Goal: Task Accomplishment & Management: Manage account settings

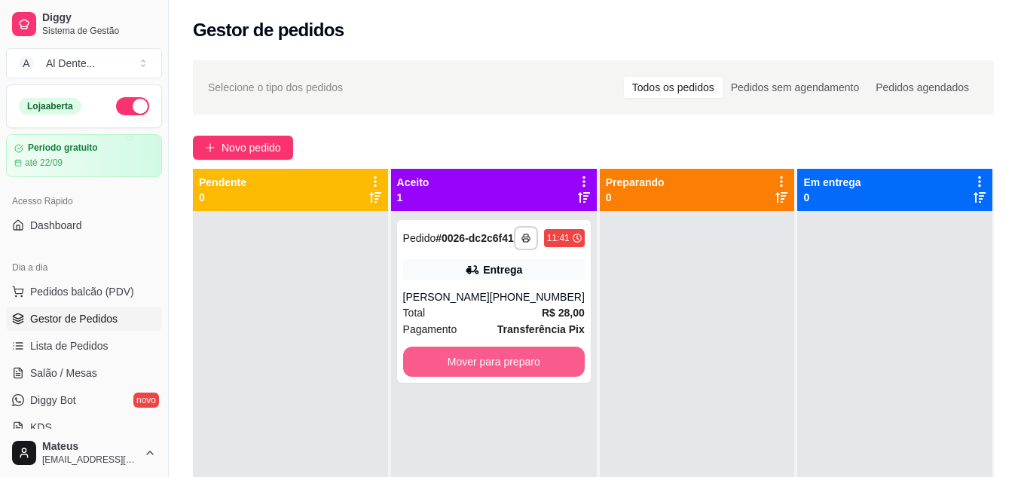
scroll to position [118, 0]
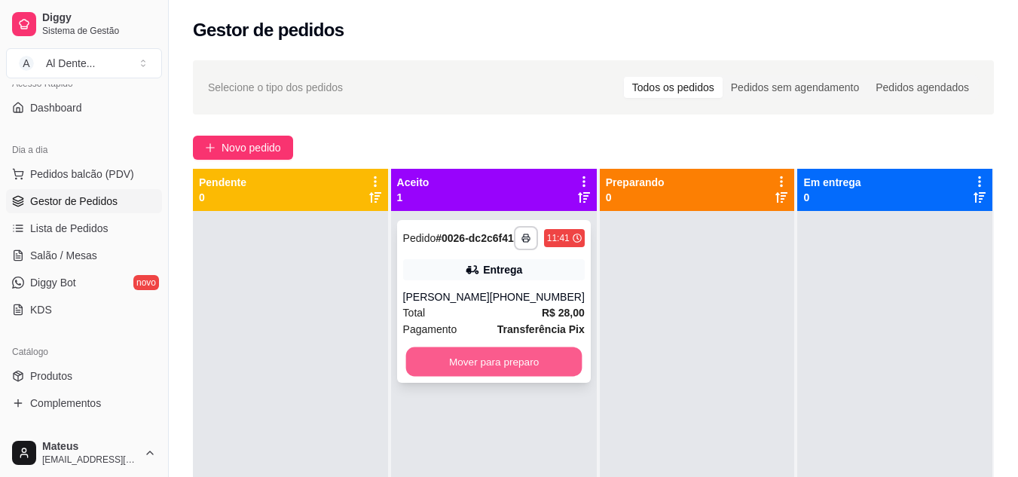
click at [509, 377] on button "Mover para preparo" at bounding box center [493, 361] width 176 height 29
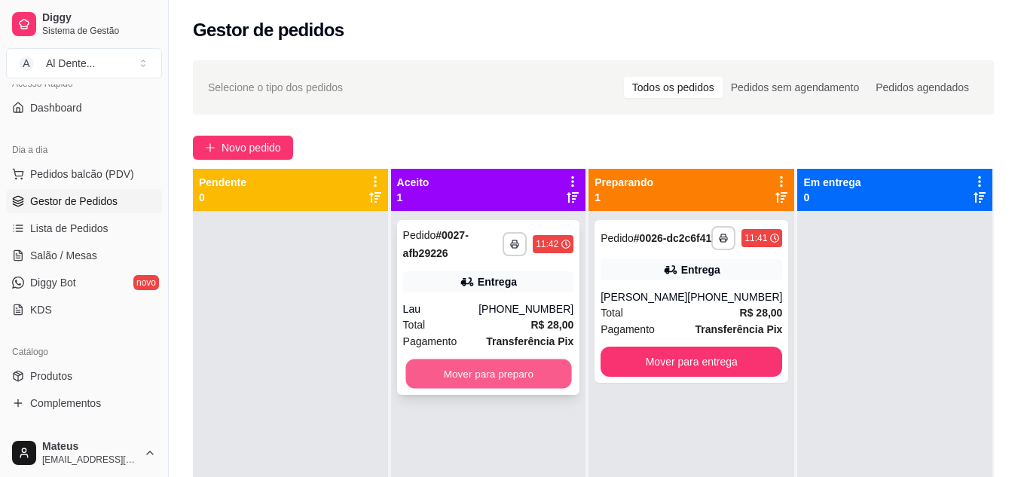
click at [514, 376] on button "Mover para preparo" at bounding box center [488, 373] width 166 height 29
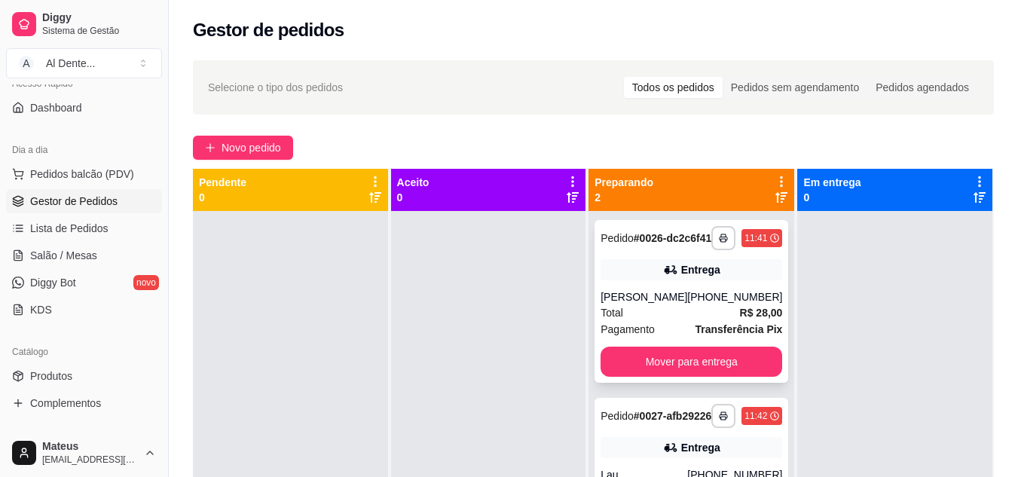
click at [720, 383] on div "**********" at bounding box center [692, 301] width 194 height 163
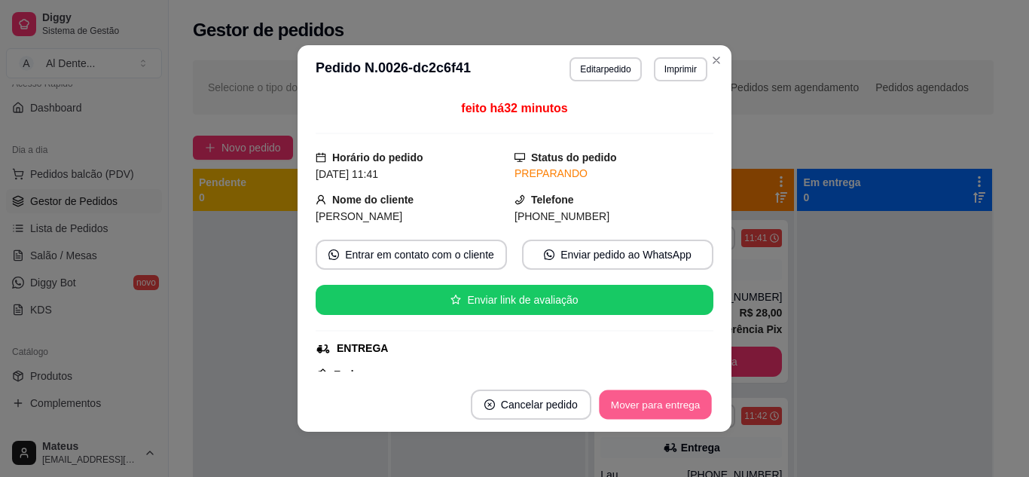
click at [675, 396] on button "Mover para entrega" at bounding box center [655, 404] width 113 height 29
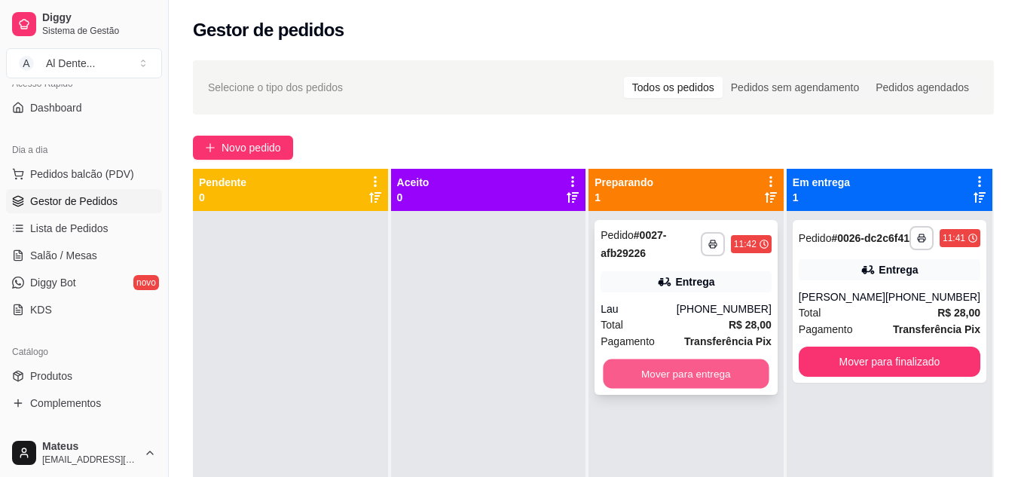
click at [666, 368] on button "Mover para entrega" at bounding box center [687, 373] width 166 height 29
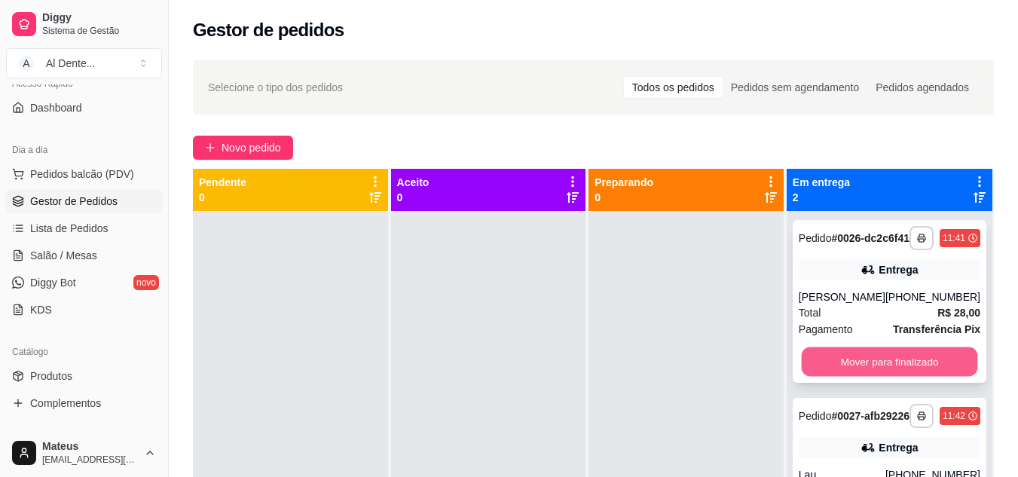
click at [921, 368] on button "Mover para finalizado" at bounding box center [889, 361] width 176 height 29
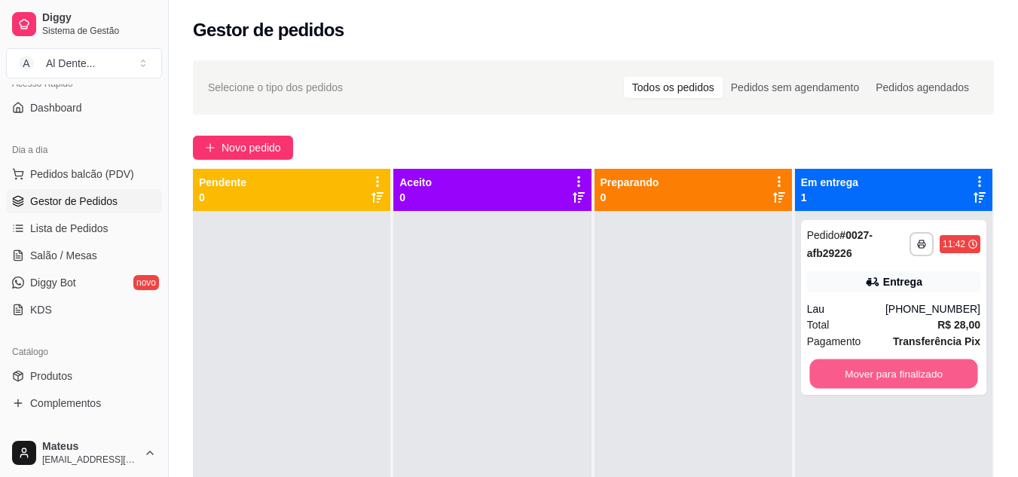
click at [921, 368] on button "Mover para finalizado" at bounding box center [893, 373] width 168 height 29
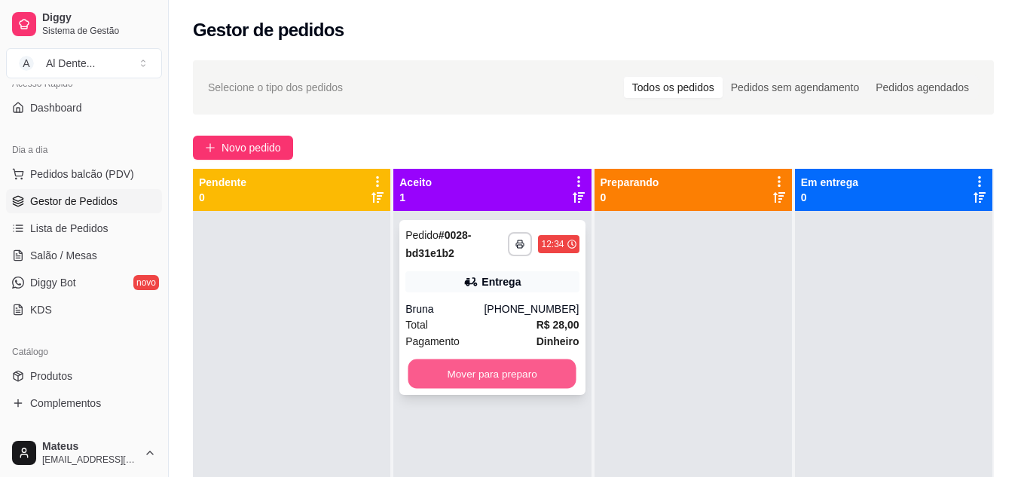
click at [537, 366] on button "Mover para preparo" at bounding box center [492, 373] width 168 height 29
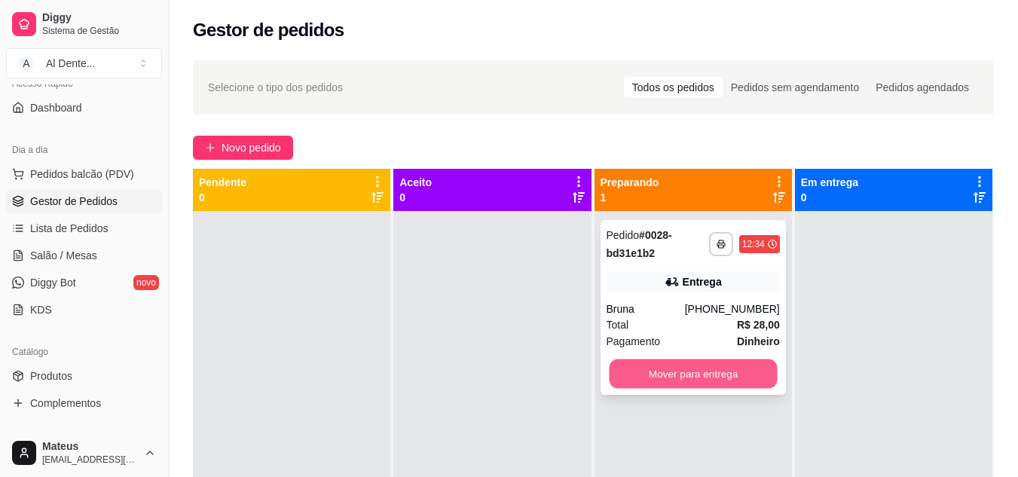
click at [709, 368] on button "Mover para entrega" at bounding box center [693, 373] width 168 height 29
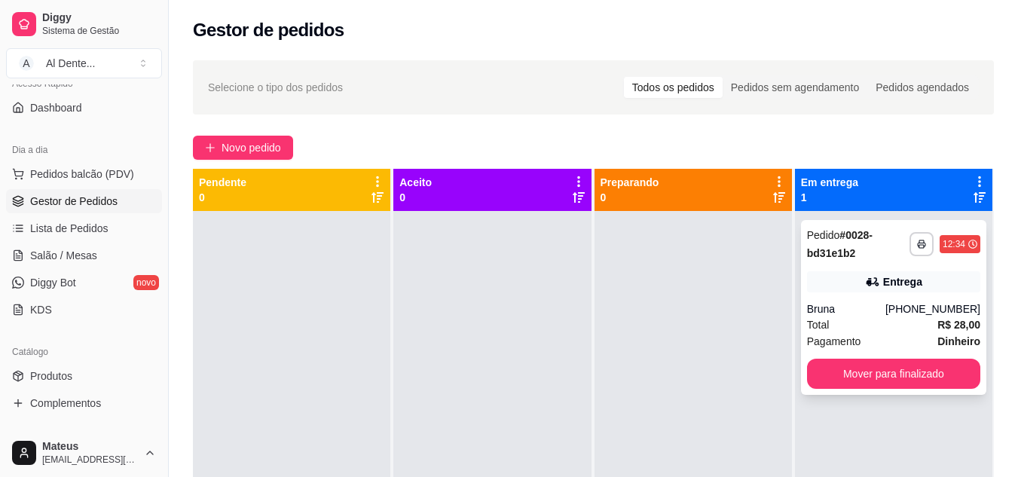
click at [926, 392] on div "**********" at bounding box center [893, 307] width 185 height 175
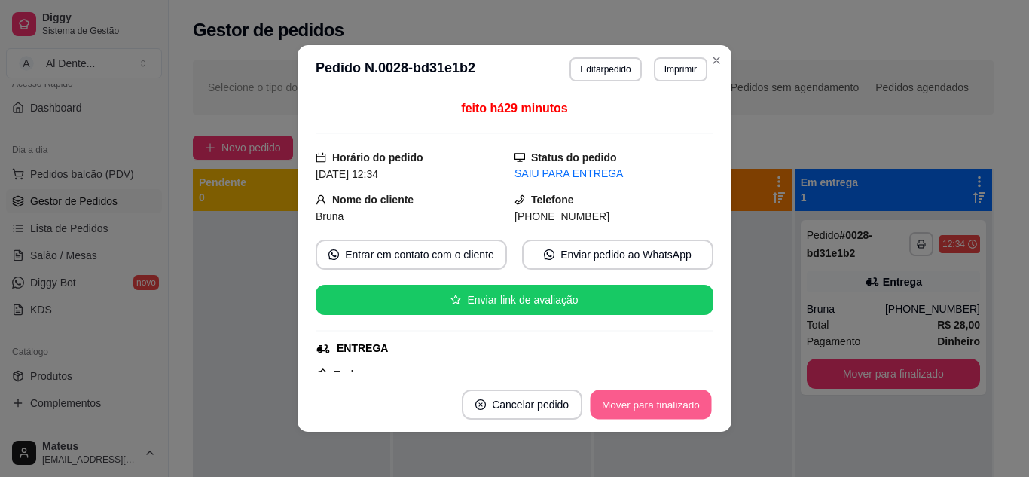
click at [671, 416] on button "Mover para finalizado" at bounding box center [651, 404] width 121 height 29
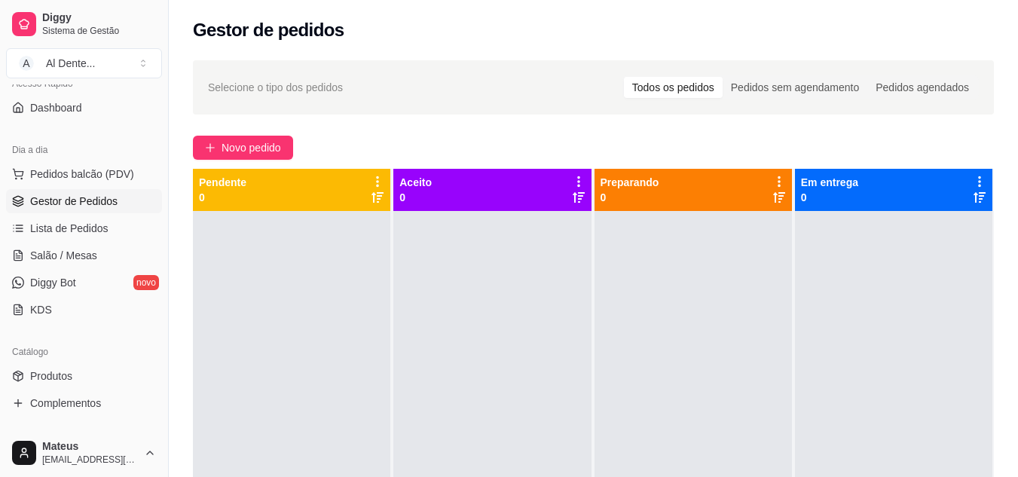
click at [711, 60] on div "Selecione o tipo dos pedidos Todos os pedidos Pedidos sem agendamento Pedidos a…" at bounding box center [593, 87] width 801 height 54
